Goal: Find specific page/section: Find specific page/section

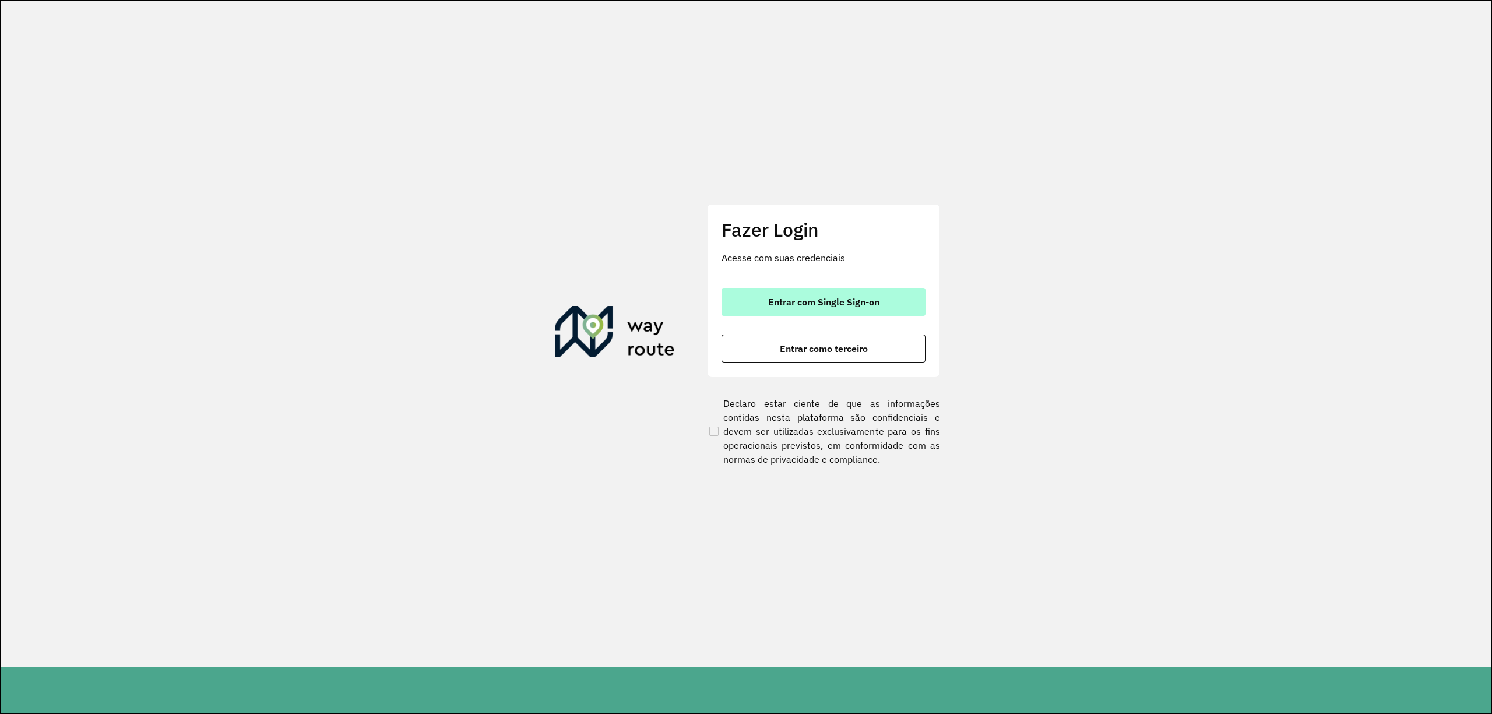
click at [763, 301] on button "Entrar com Single Sign-on" at bounding box center [823, 302] width 204 height 28
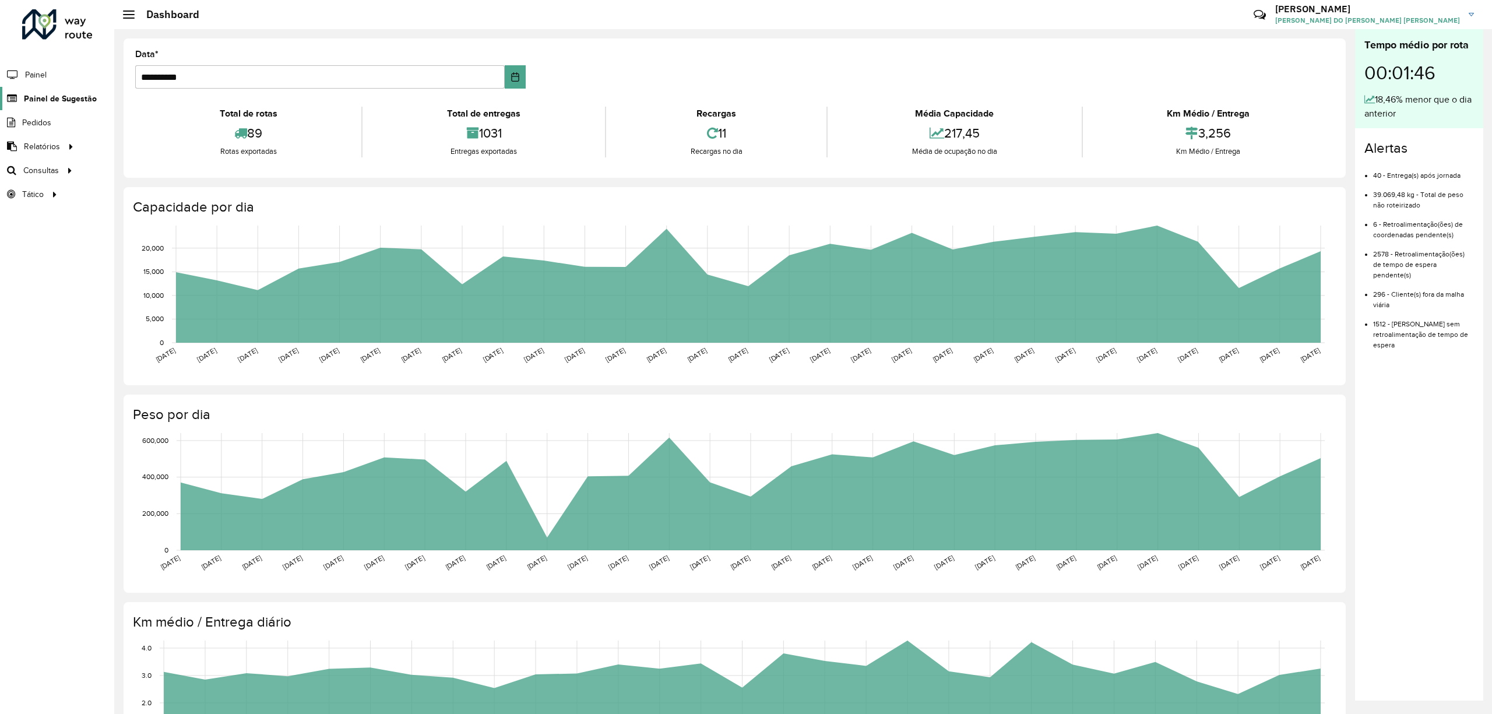
click at [47, 94] on span "Painel de Sugestão" at bounding box center [60, 99] width 73 height 12
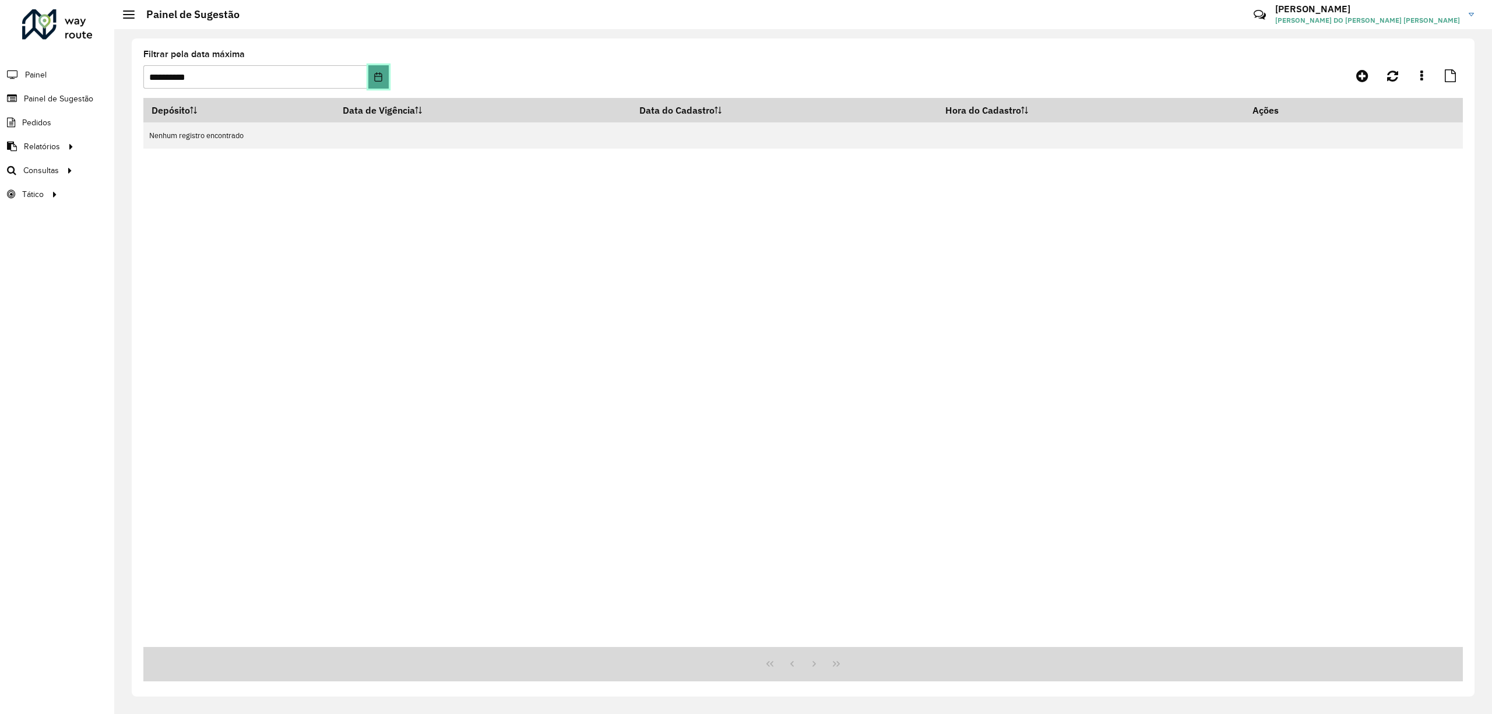
click at [375, 78] on icon "Choose Date" at bounding box center [379, 76] width 8 height 9
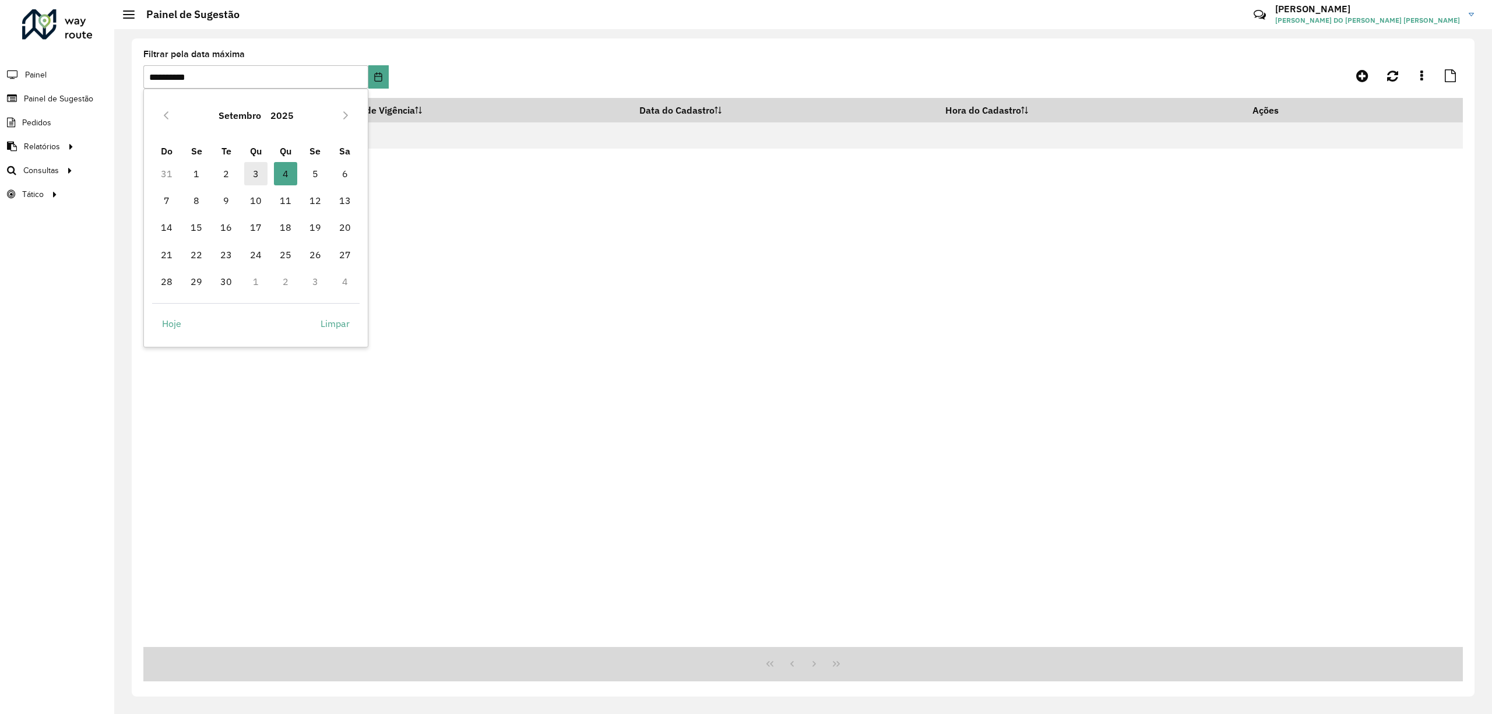
click at [259, 174] on span "3" at bounding box center [255, 173] width 23 height 23
type input "**********"
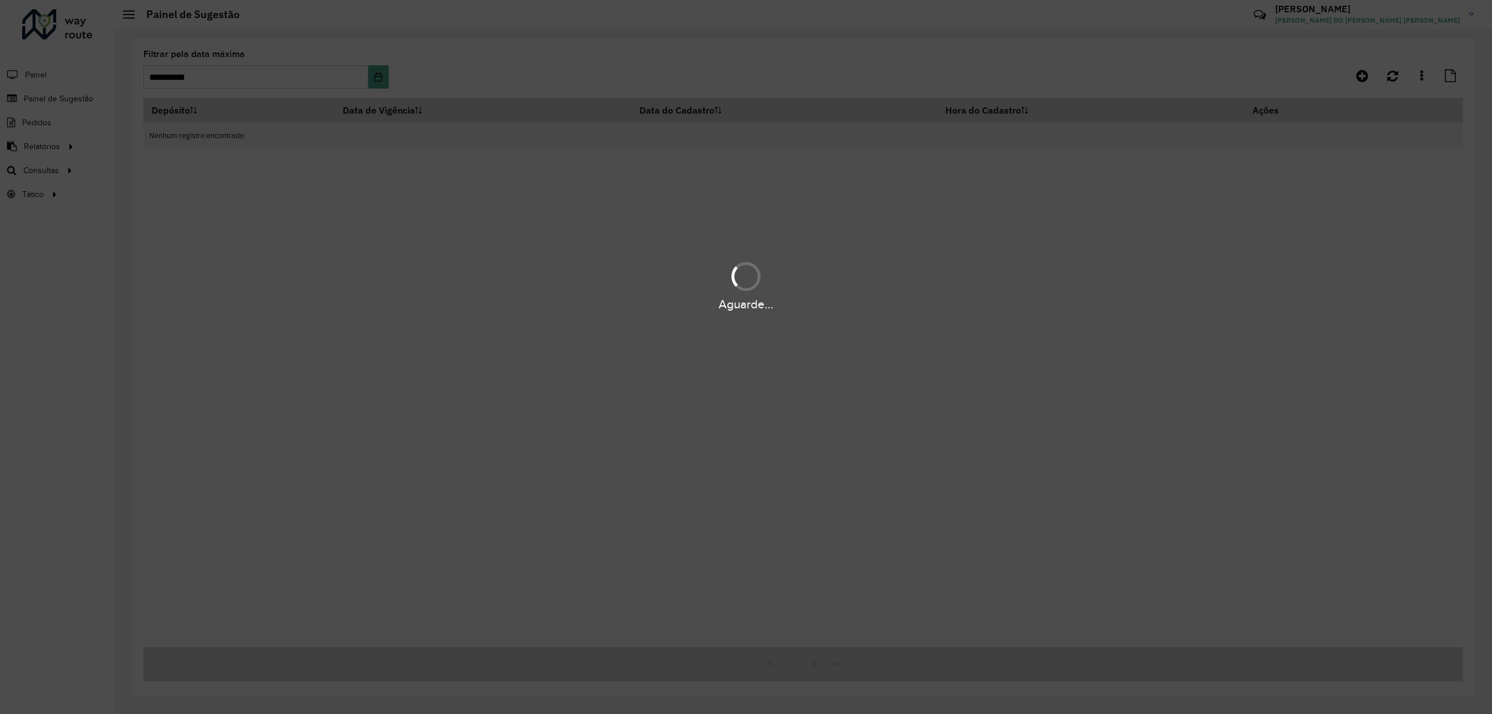
click at [495, 182] on div "Aguarde..." at bounding box center [746, 357] width 1492 height 714
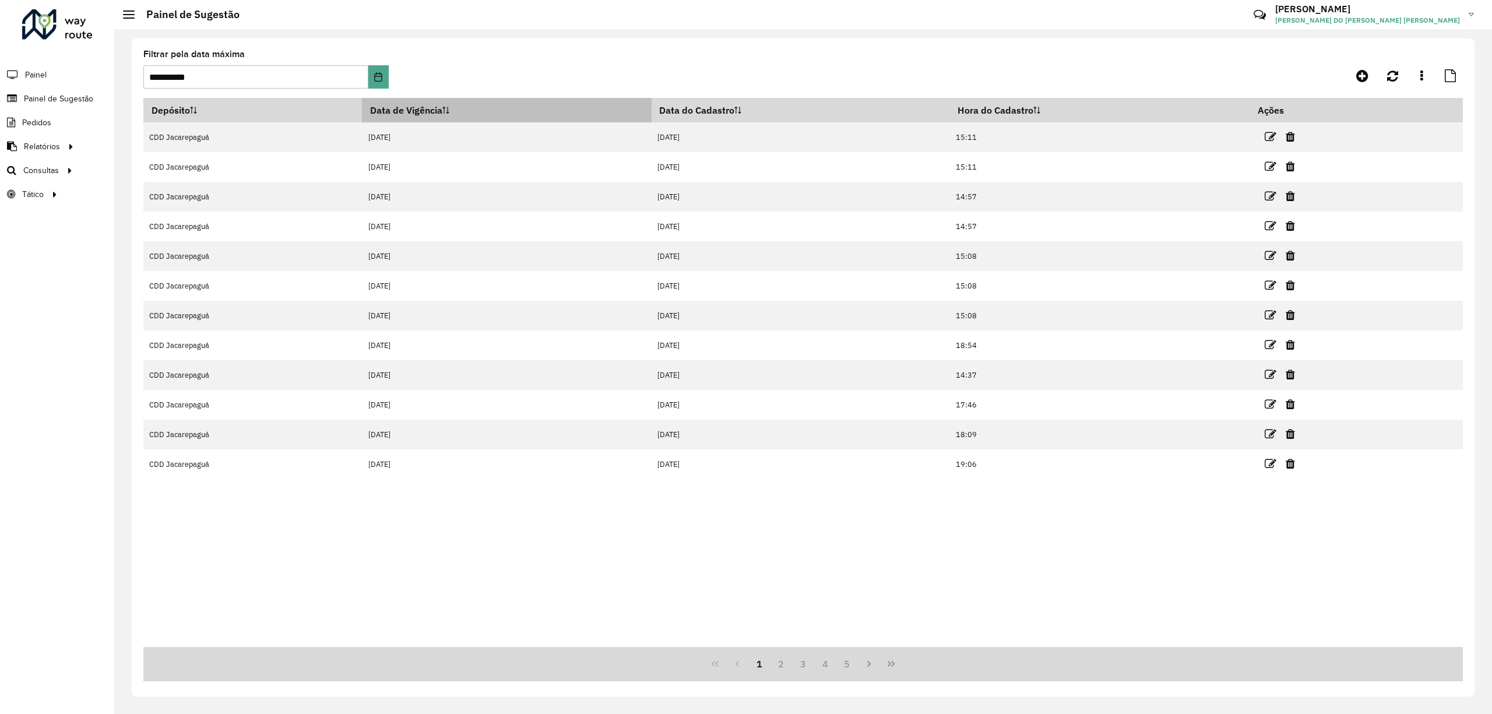
click at [415, 110] on th "Data de Vigência" at bounding box center [506, 110] width 289 height 24
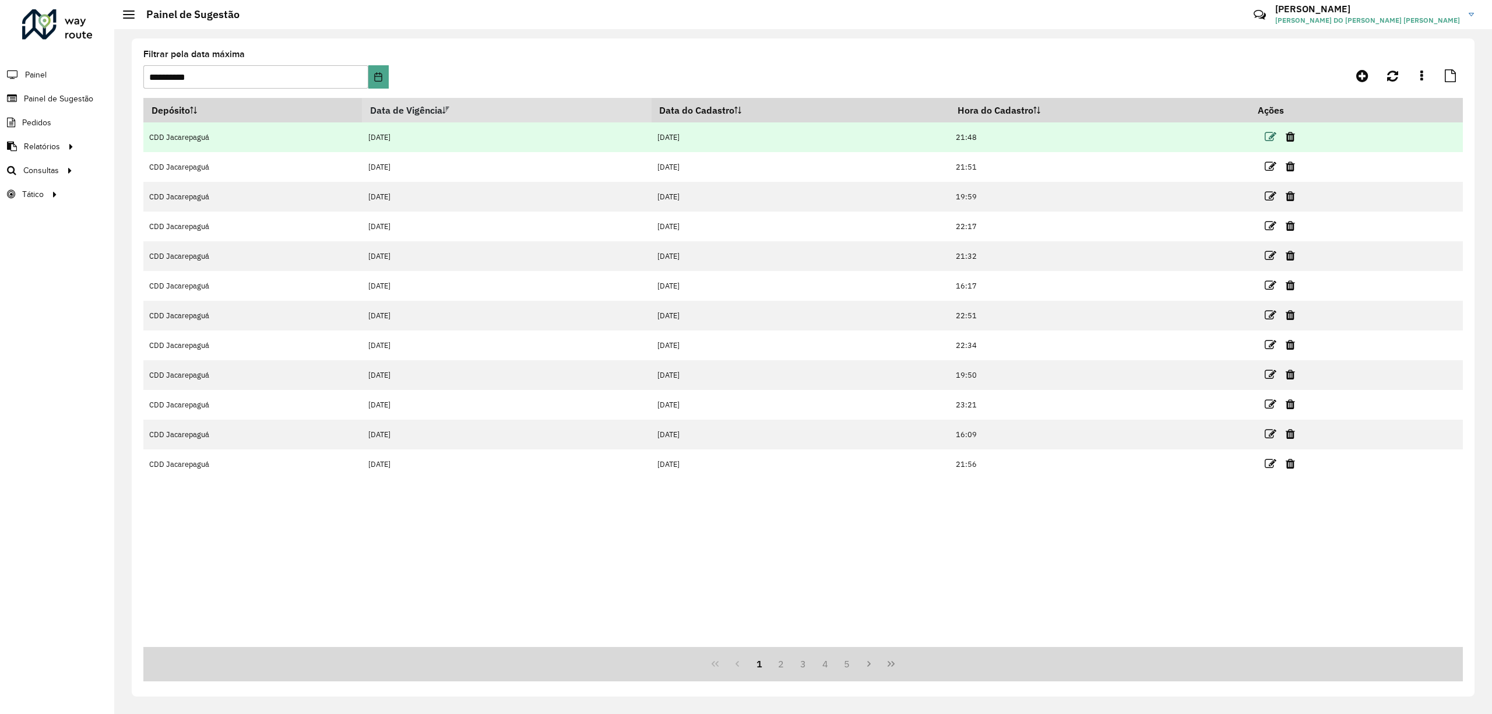
click at [1268, 133] on icon at bounding box center [1270, 137] width 12 height 12
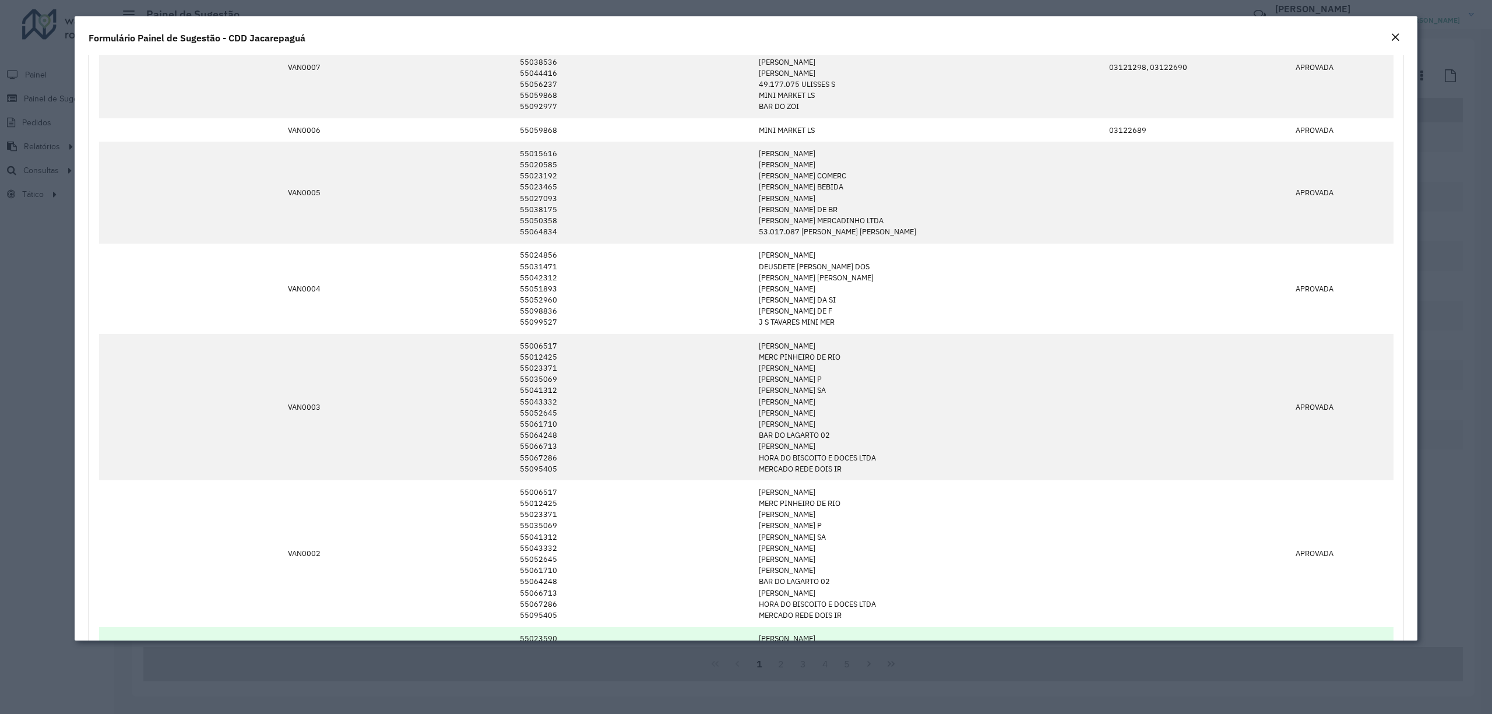
scroll to position [311, 0]
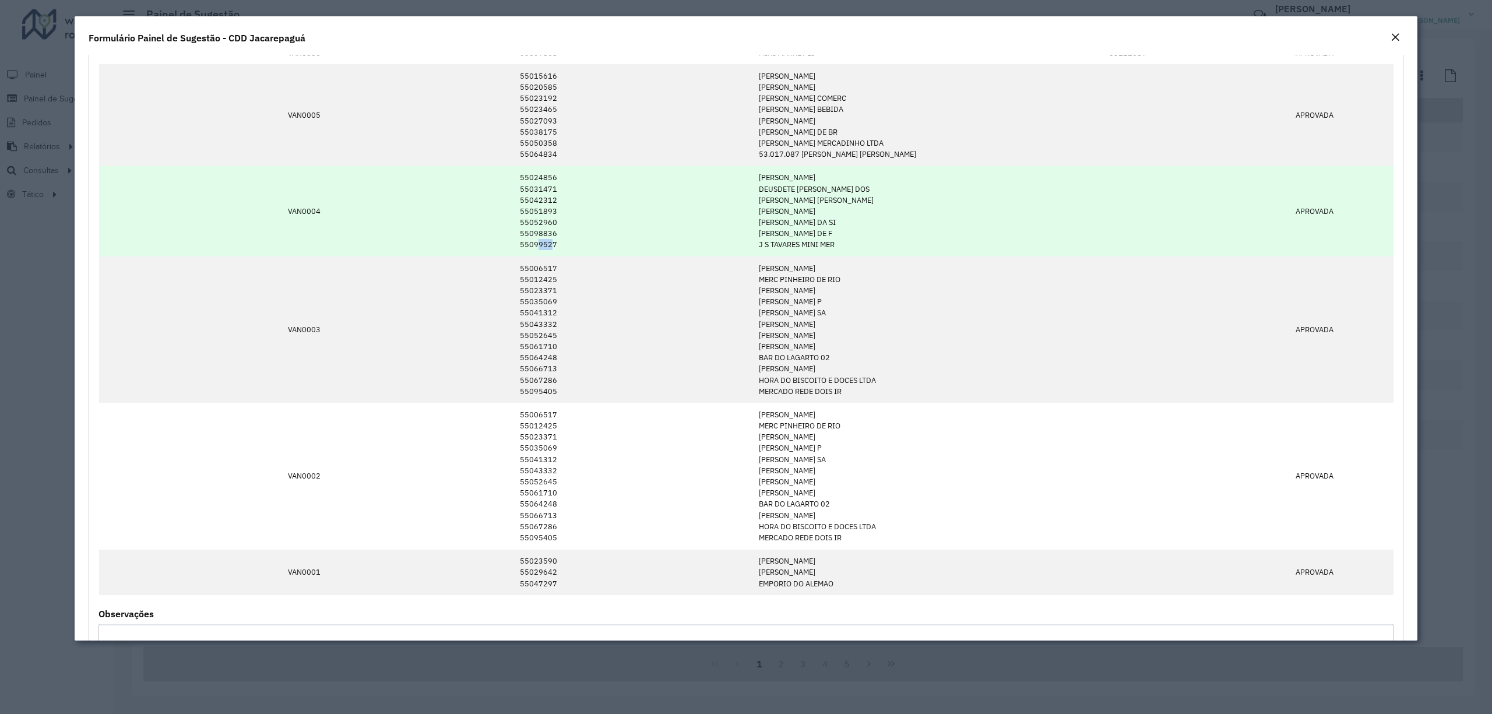
drag, startPoint x: 552, startPoint y: 245, endPoint x: 535, endPoint y: 246, distance: 17.5
click at [535, 246] on td "55024856 55031471 55042312 55051893 55052960 55098836 55099527" at bounding box center [632, 211] width 239 height 90
click at [534, 246] on td "55024856 55031471 55042312 55051893 55052960 55098836 55099527" at bounding box center [632, 211] width 239 height 90
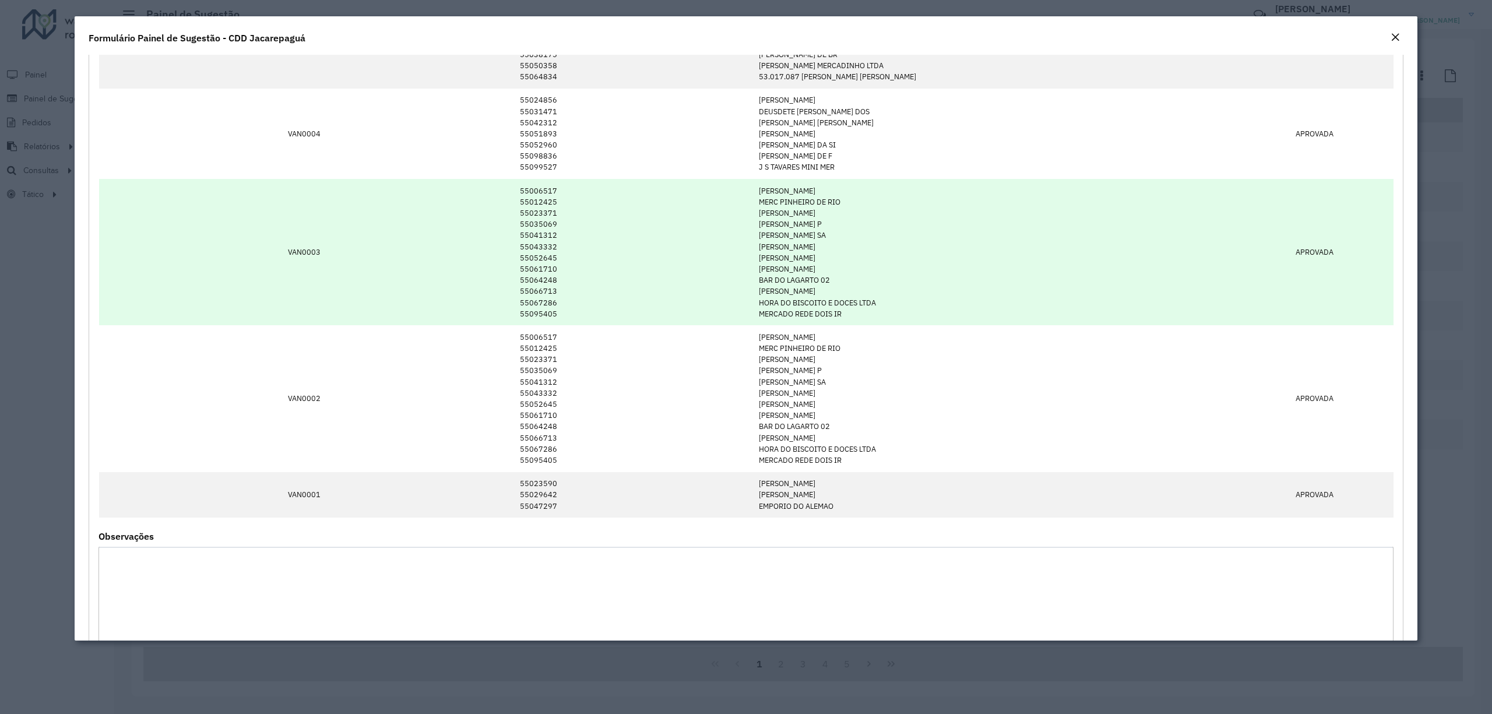
scroll to position [544, 0]
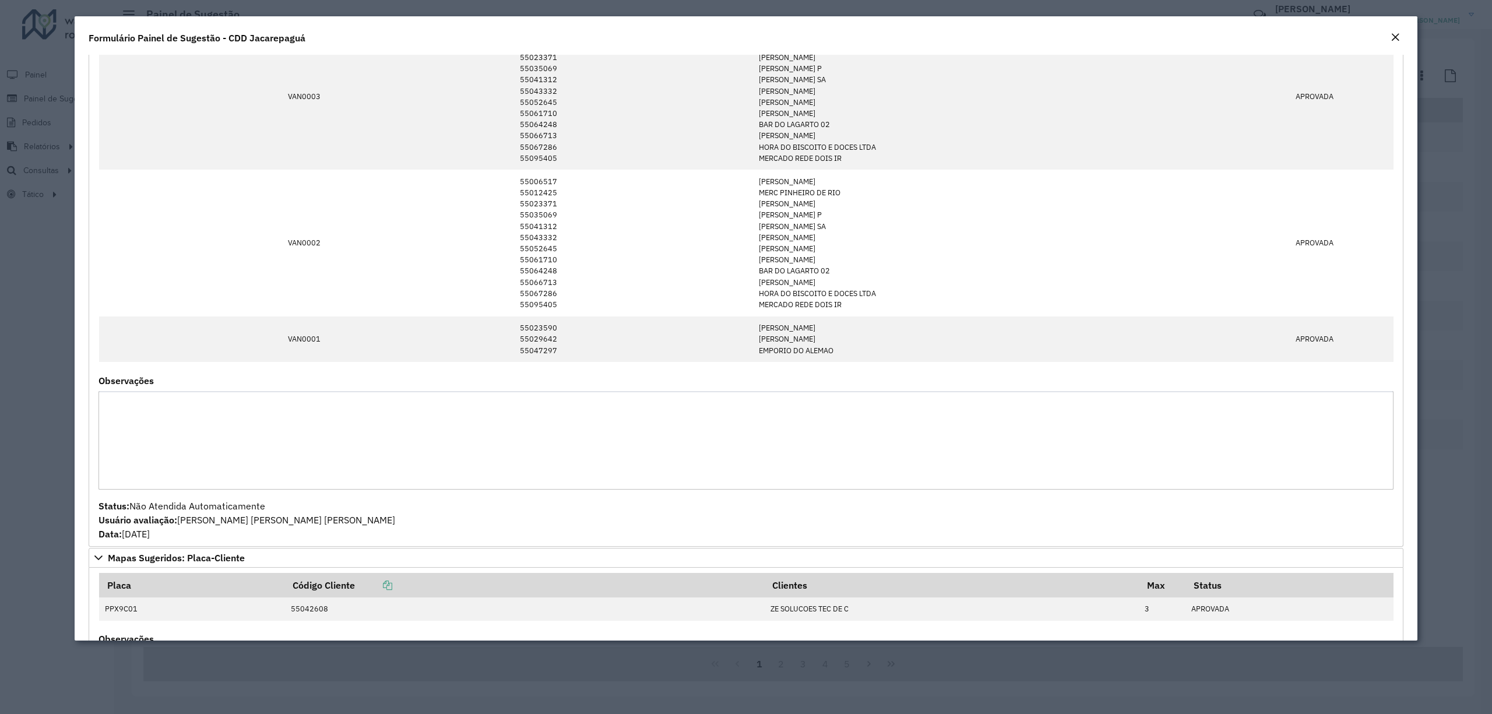
click at [558, 425] on textarea "Observações" at bounding box center [745, 440] width 1295 height 98
click at [161, 441] on textarea "Observações" at bounding box center [745, 440] width 1295 height 98
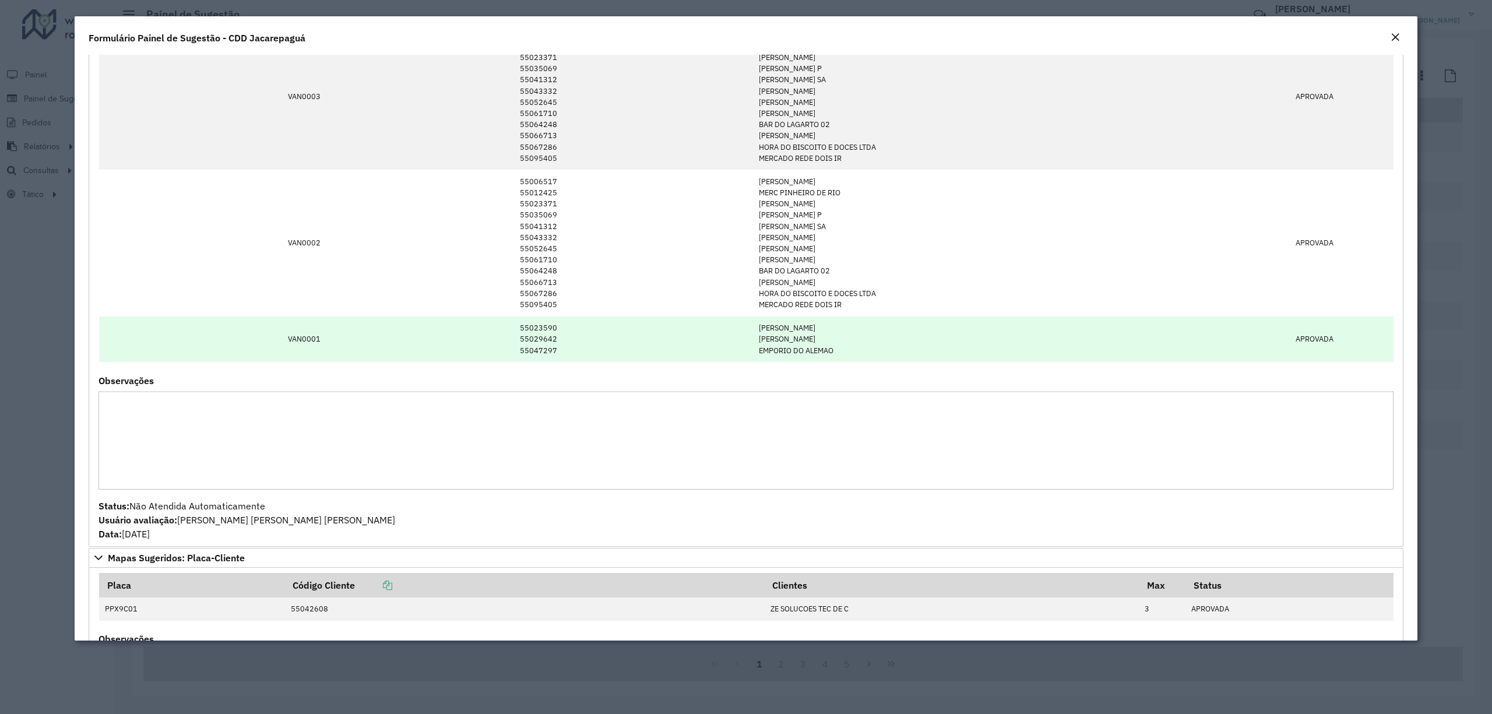
scroll to position [466, 0]
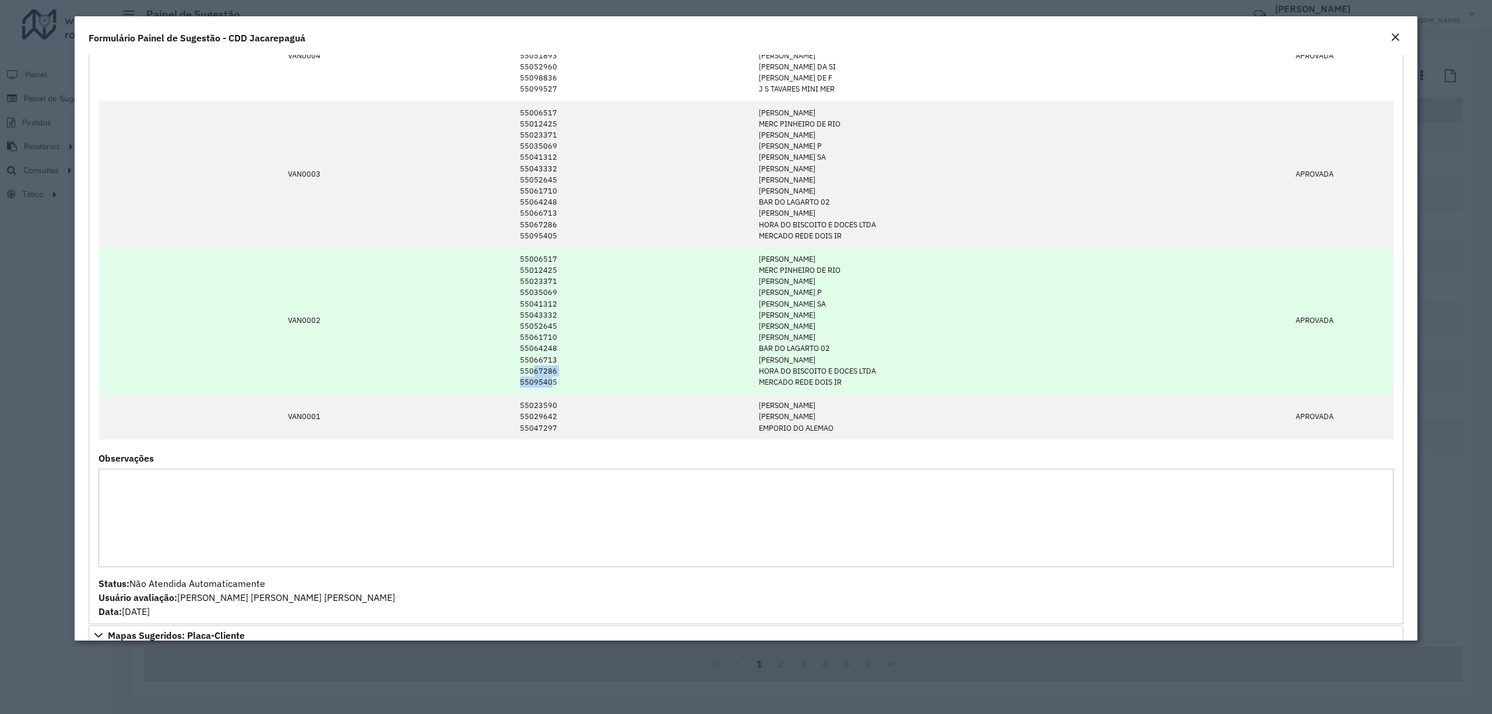
drag, startPoint x: 531, startPoint y: 376, endPoint x: 555, endPoint y: 379, distance: 23.5
click at [555, 379] on td "55006517 55012425 55023371 55035069 55041312 55043332 55052645 55061710 5506424…" at bounding box center [632, 320] width 239 height 146
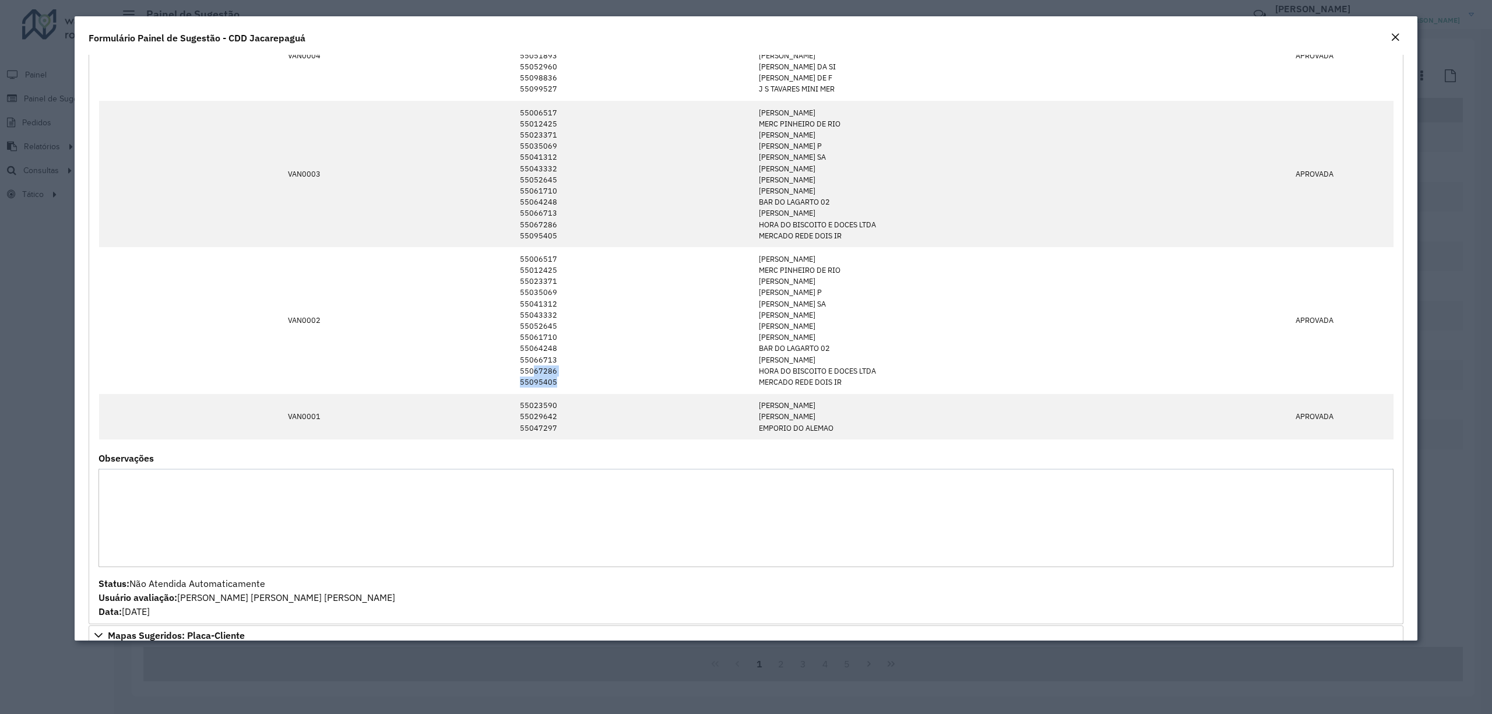
click at [565, 474] on textarea "Observações" at bounding box center [745, 517] width 1295 height 98
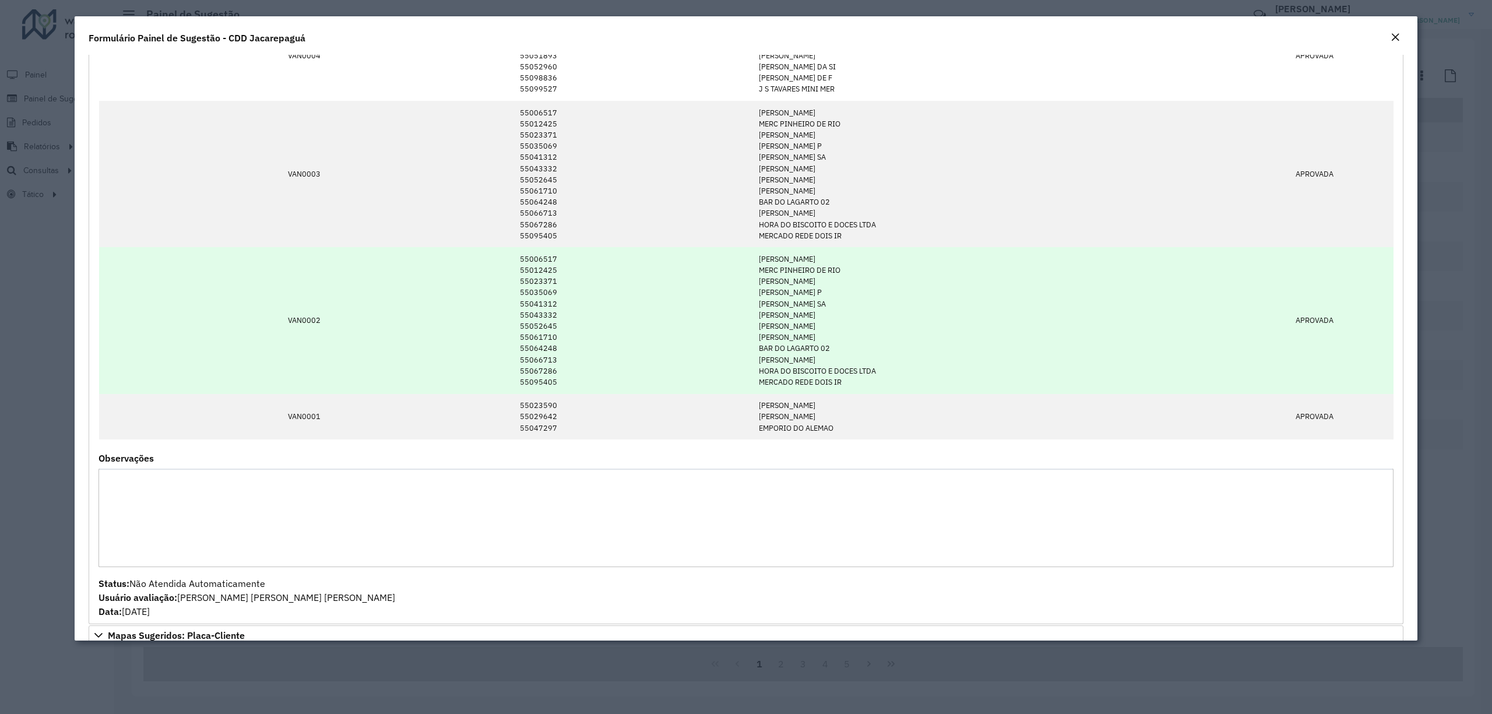
scroll to position [388, 0]
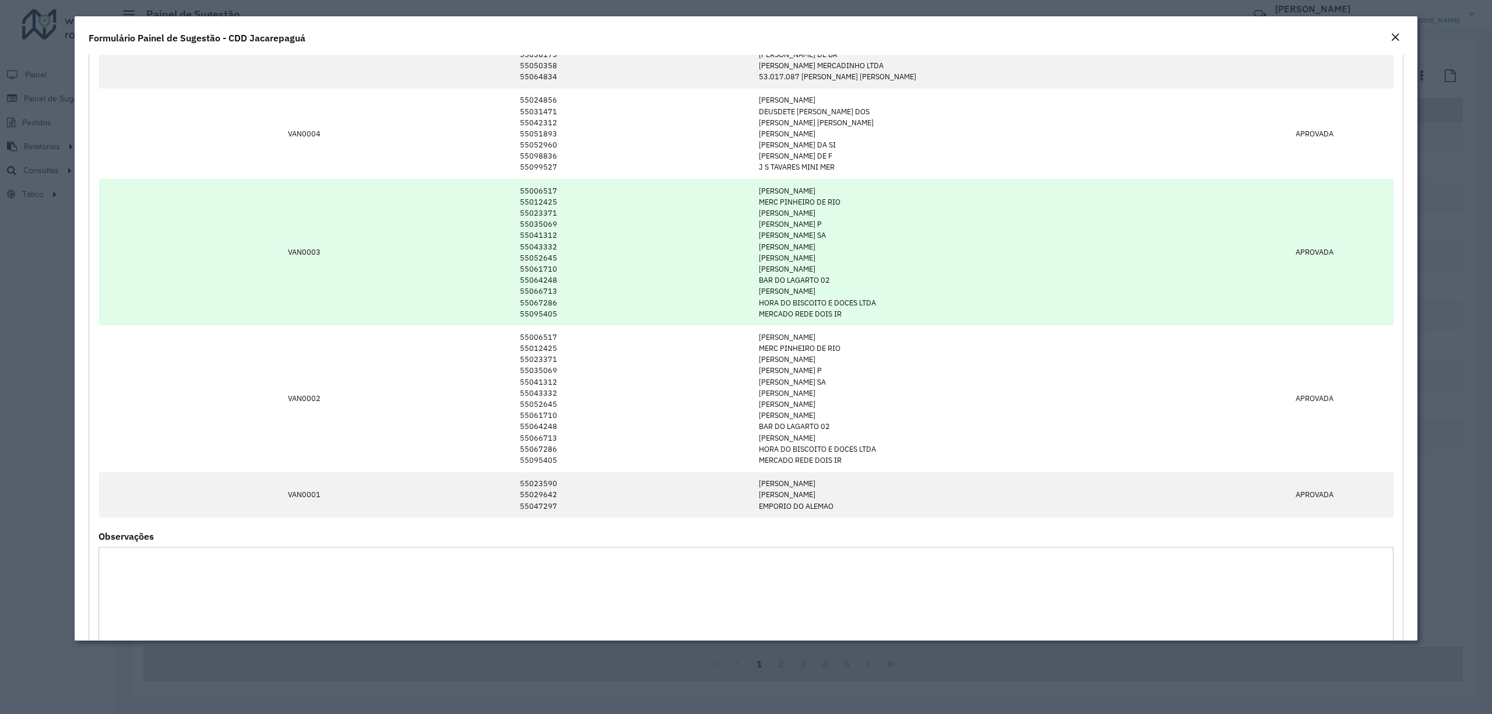
click at [425, 304] on td at bounding box center [444, 252] width 139 height 146
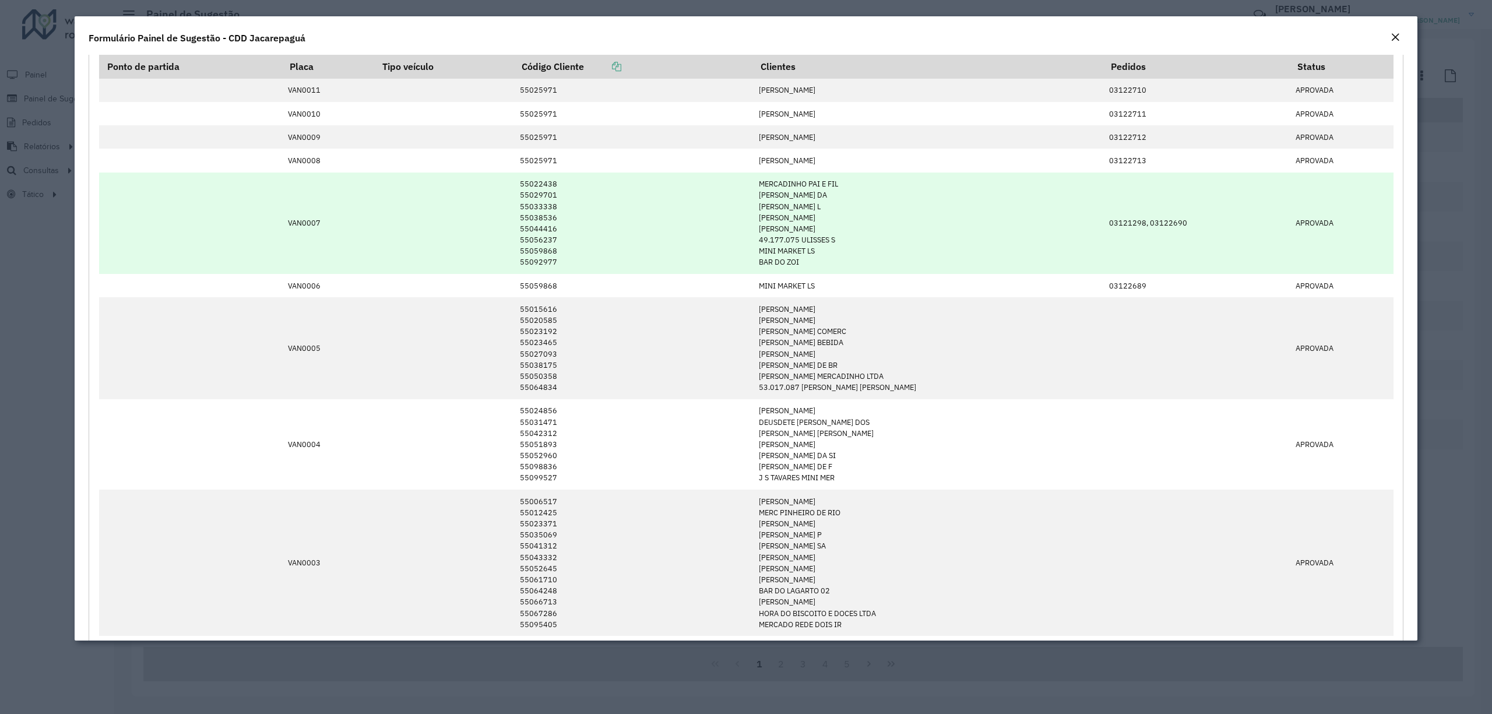
scroll to position [0, 0]
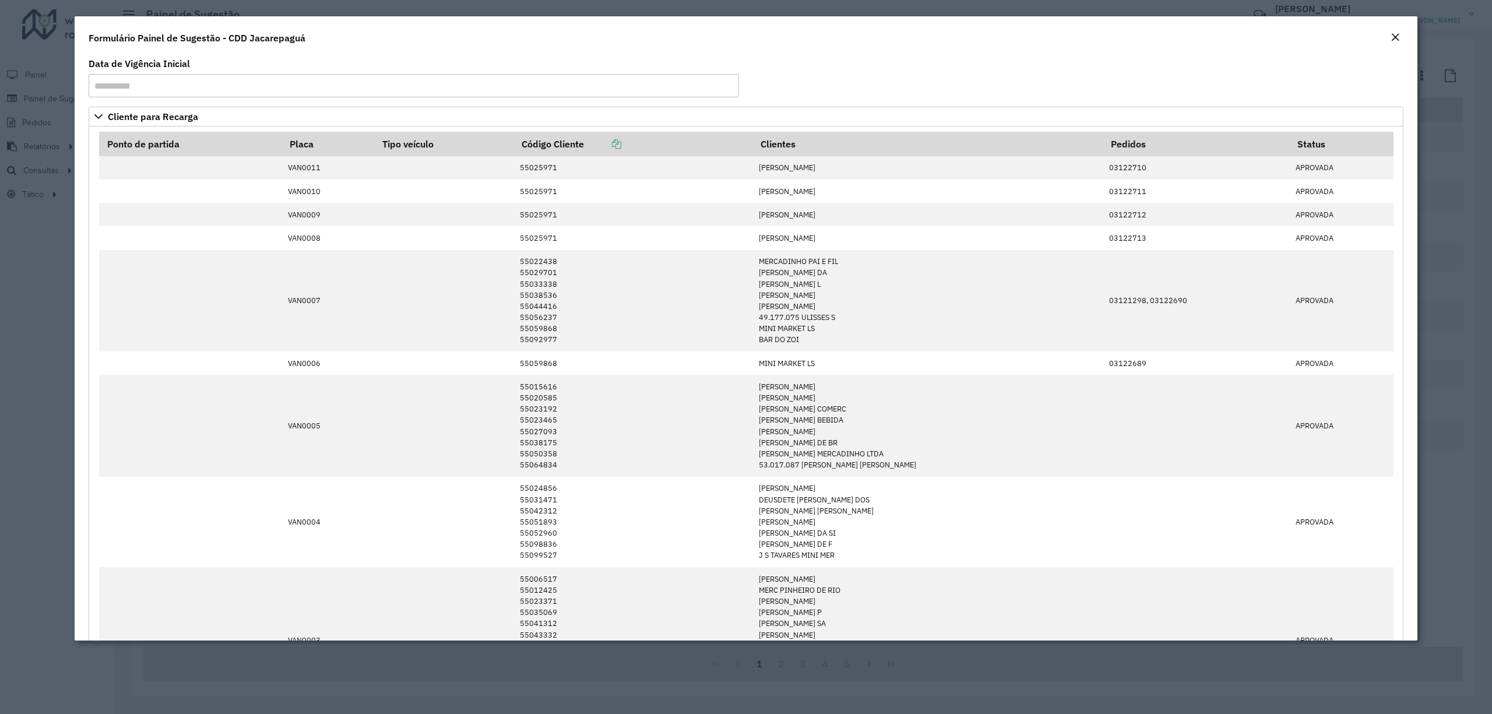
click at [1393, 38] on em "Close" at bounding box center [1394, 37] width 9 height 9
